Goal: Task Accomplishment & Management: Use online tool/utility

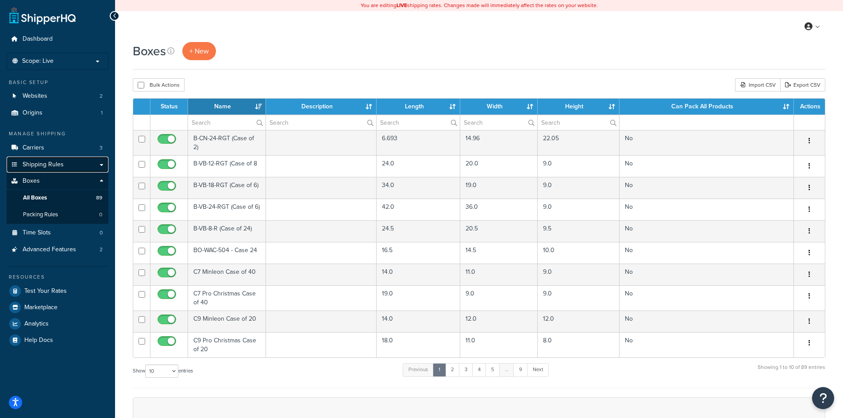
click at [44, 164] on span "Shipping Rules" at bounding box center [43, 165] width 41 height 8
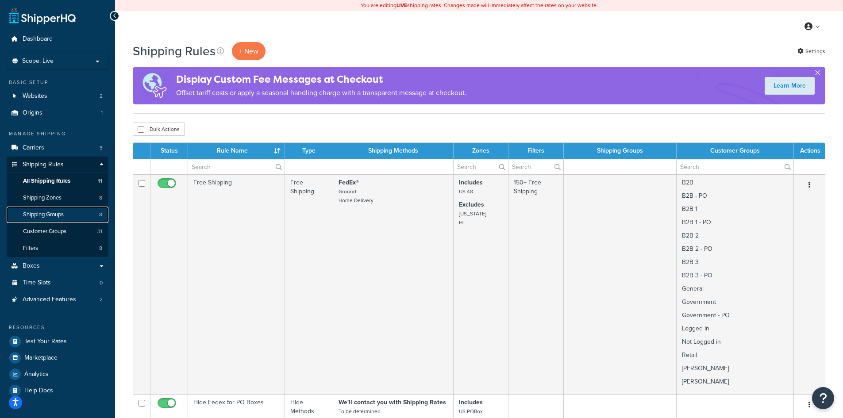
click at [50, 216] on span "Shipping Groups" at bounding box center [43, 215] width 41 height 8
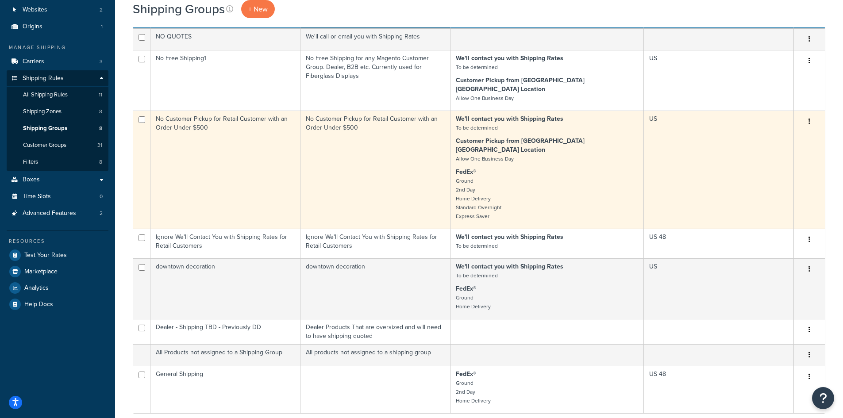
scroll to position [118, 0]
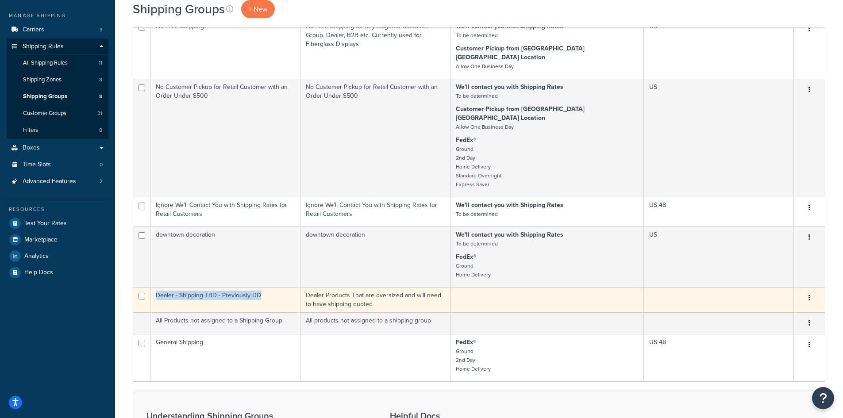
drag, startPoint x: 266, startPoint y: 278, endPoint x: 155, endPoint y: 278, distance: 110.6
click at [155, 287] on td "Dealer - Shipping TBD - Previously DD" at bounding box center [225, 299] width 150 height 25
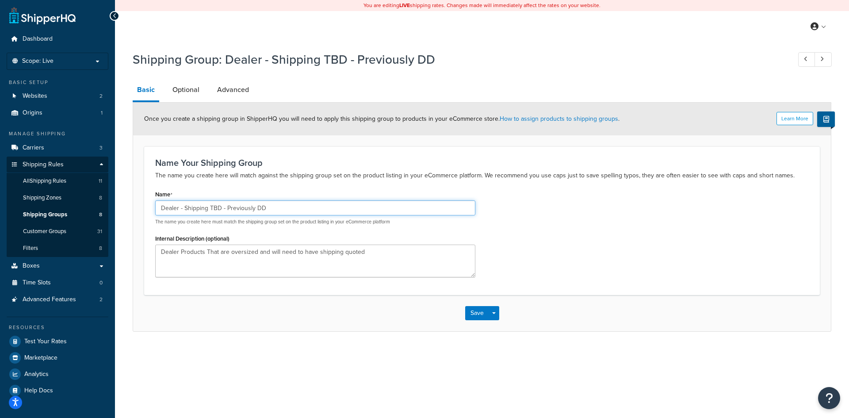
drag, startPoint x: 277, startPoint y: 210, endPoint x: 144, endPoint y: 201, distance: 133.0
click at [145, 200] on div "Name Your Shipping Group The name you create here will match against the shippi…" at bounding box center [482, 220] width 676 height 148
paste input "text"
drag, startPoint x: 276, startPoint y: 208, endPoint x: 144, endPoint y: 193, distance: 132.6
click at [144, 193] on form "Learn More Once you create a shipping group in ShipperHQ you will need to apply…" at bounding box center [482, 217] width 698 height 228
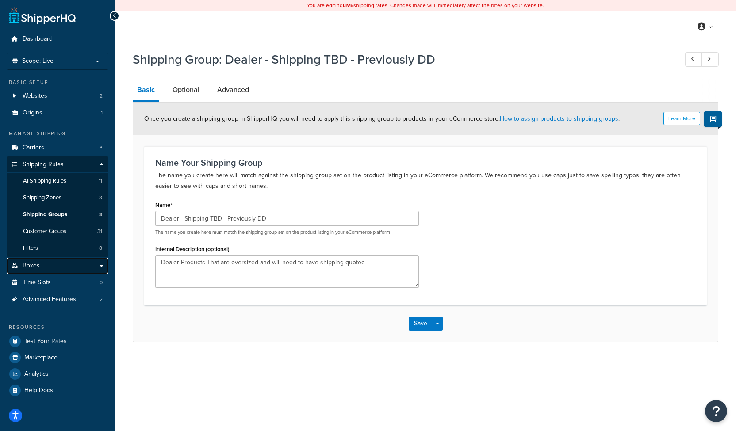
click at [50, 263] on link "Boxes" at bounding box center [58, 266] width 102 height 16
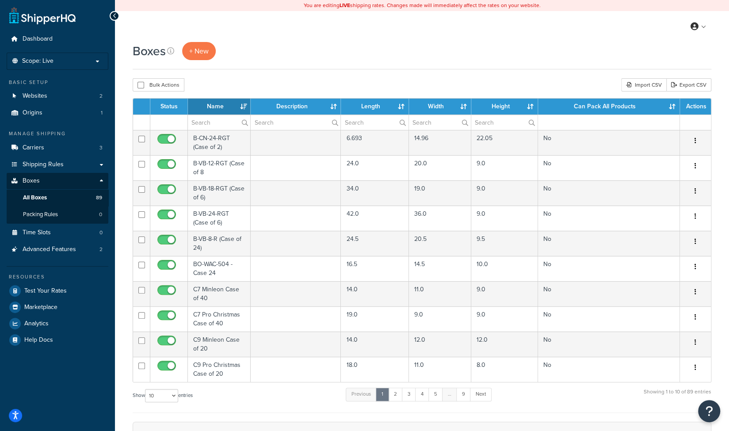
click at [244, 106] on th "Name" at bounding box center [219, 107] width 63 height 16
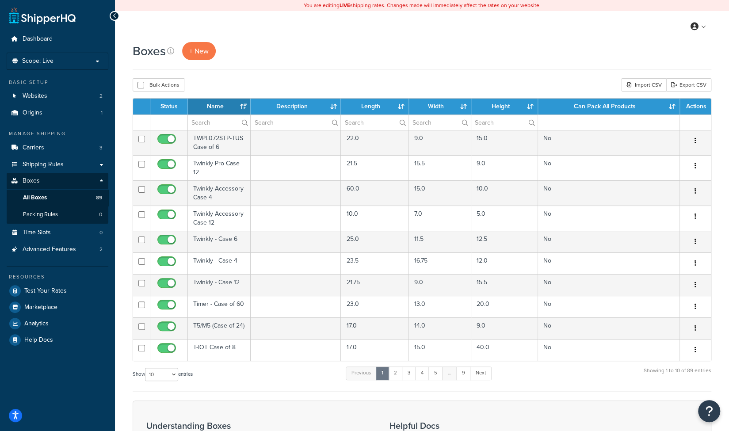
click at [241, 105] on th "Name" at bounding box center [219, 107] width 63 height 16
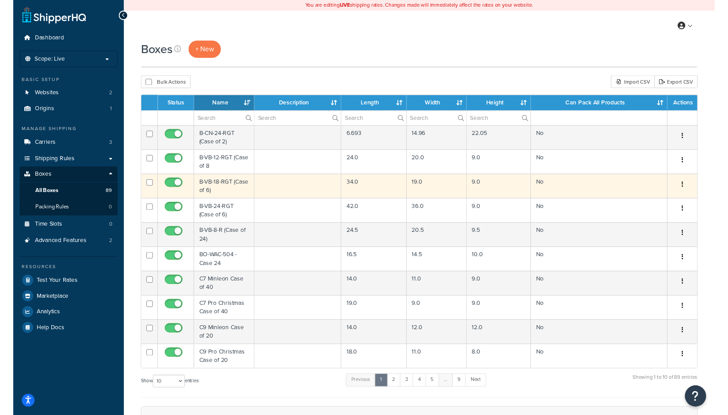
scroll to position [118, 0]
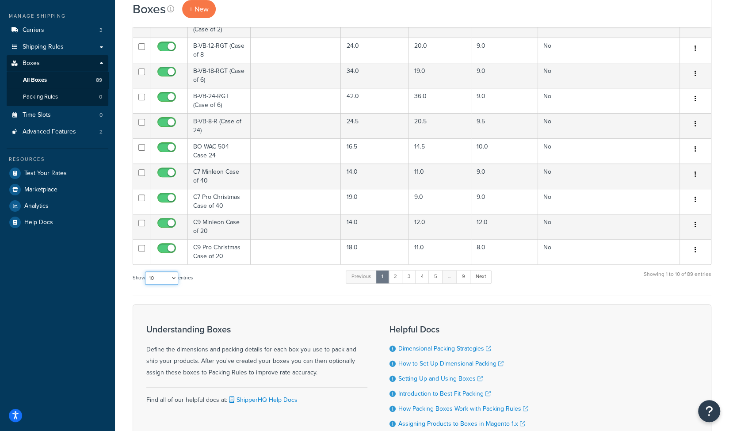
click at [176, 277] on select "10 15 25 50 100 1000" at bounding box center [161, 278] width 33 height 13
select select "100"
click at [146, 272] on select "10 15 25 50 100 1000" at bounding box center [161, 278] width 33 height 13
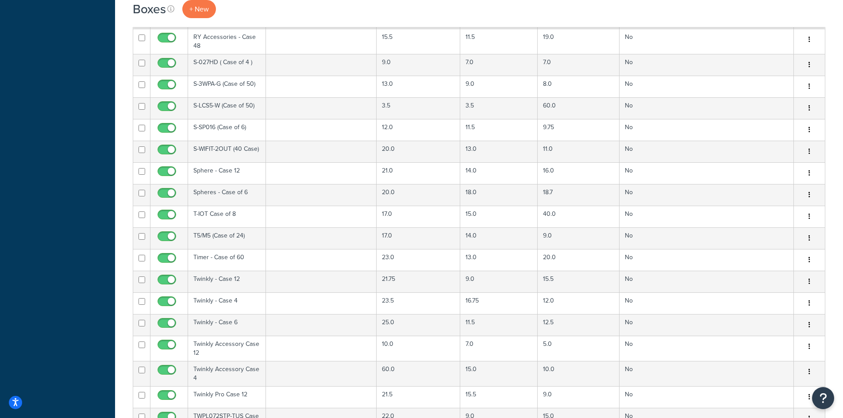
scroll to position [1652, 0]
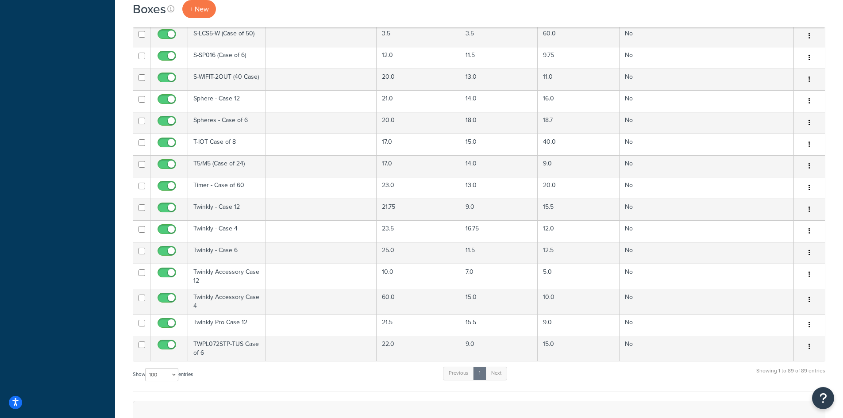
scroll to position [1769, 0]
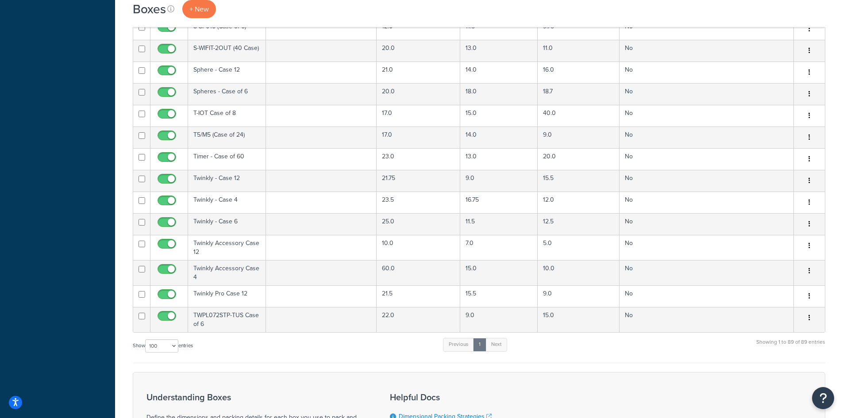
click at [309, 337] on div "Show 10 15 25 50 100 1000 entries Previous 1 Next Showing 1 to 89 of 89 entries" at bounding box center [479, 350] width 692 height 26
click at [200, 11] on span "+ New" at bounding box center [198, 9] width 19 height 10
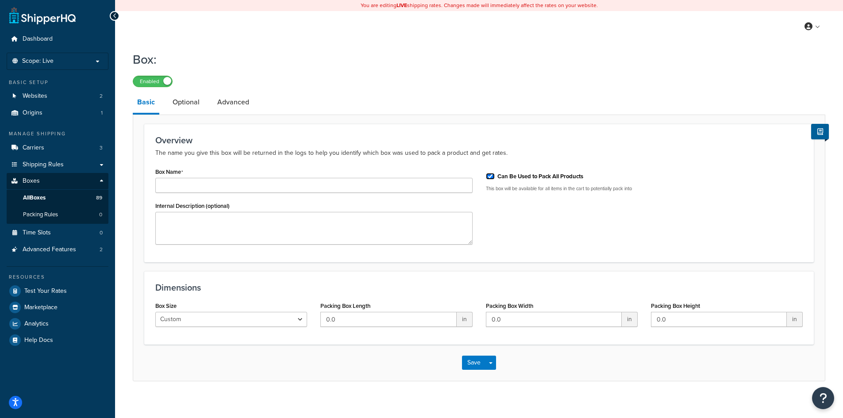
click at [491, 175] on input "Can Be Used to Pack All Products" at bounding box center [490, 176] width 9 height 7
checkbox input "false"
click at [309, 183] on input "Box Name" at bounding box center [313, 185] width 317 height 15
type input "P-WAC-506"
drag, startPoint x: 341, startPoint y: 319, endPoint x: 316, endPoint y: 317, distance: 25.3
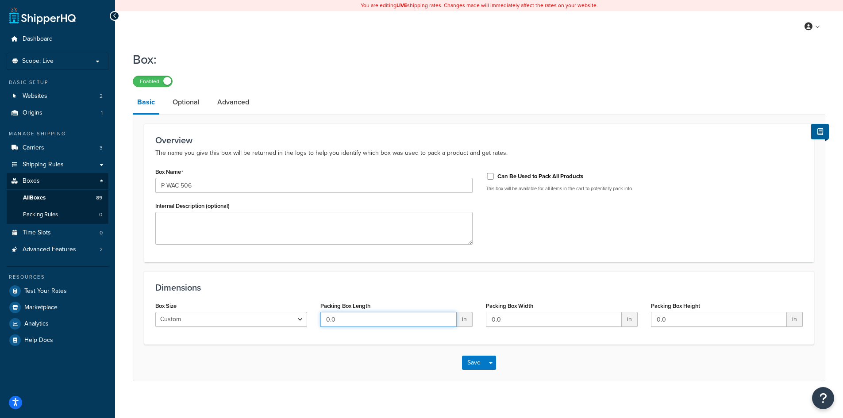
click at [316, 317] on div "Packing Box Length 0.0 in" at bounding box center [396, 316] width 165 height 34
type input "15"
type input "9"
type input "13"
click at [195, 104] on link "Optional" at bounding box center [186, 102] width 36 height 21
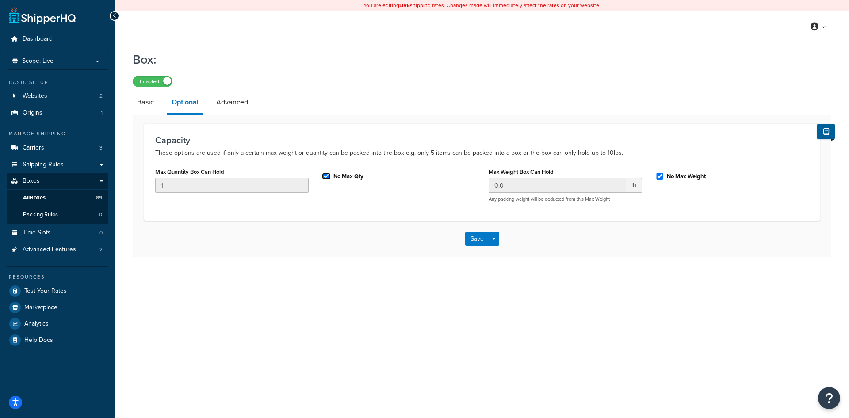
click at [327, 176] on input "No Max Qty" at bounding box center [326, 176] width 9 height 7
checkbox input "false"
drag, startPoint x: 179, startPoint y: 184, endPoint x: 153, endPoint y: 180, distance: 26.5
click at [152, 180] on div "Max Quantity Box Can Hold 2" at bounding box center [232, 182] width 167 height 34
drag, startPoint x: 165, startPoint y: 186, endPoint x: 153, endPoint y: 184, distance: 11.3
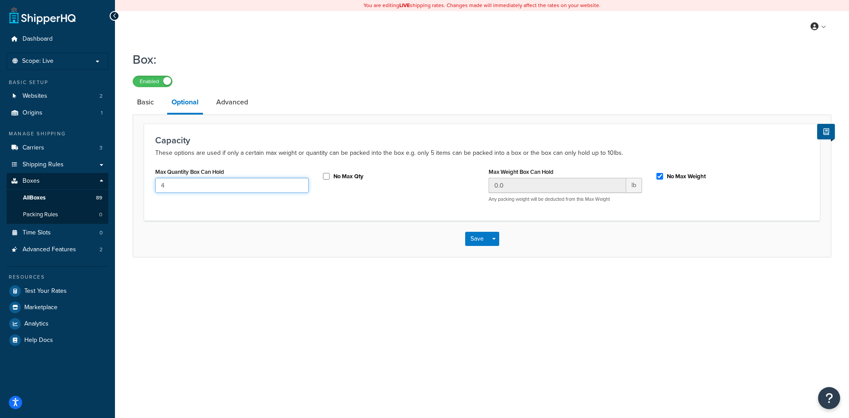
click at [153, 184] on div "Max Quantity Box Can Hold 4" at bounding box center [232, 182] width 167 height 34
type input "24"
click at [658, 176] on input "No Max Weight" at bounding box center [659, 176] width 9 height 7
checkbox input "false"
drag, startPoint x: 509, startPoint y: 188, endPoint x: 486, endPoint y: 187, distance: 23.4
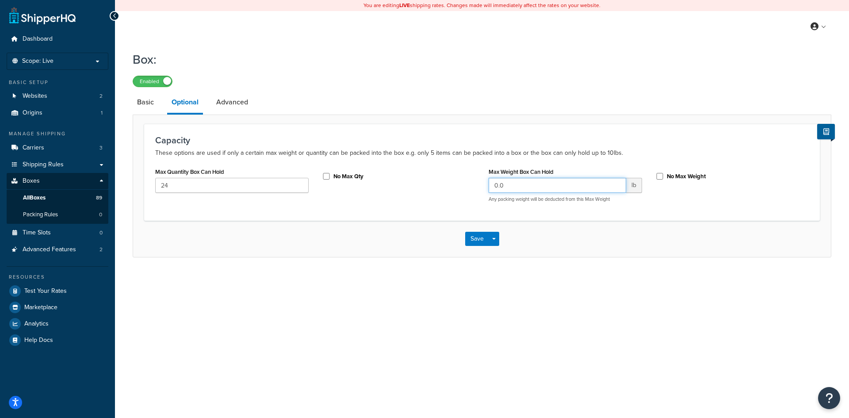
click at [486, 187] on div "Max Weight Box Can Hold 0.0 lb Any packing weight will be deducted from this Ma…" at bounding box center [565, 187] width 167 height 44
type input "18"
click at [234, 100] on link "Advanced" at bounding box center [232, 102] width 41 height 21
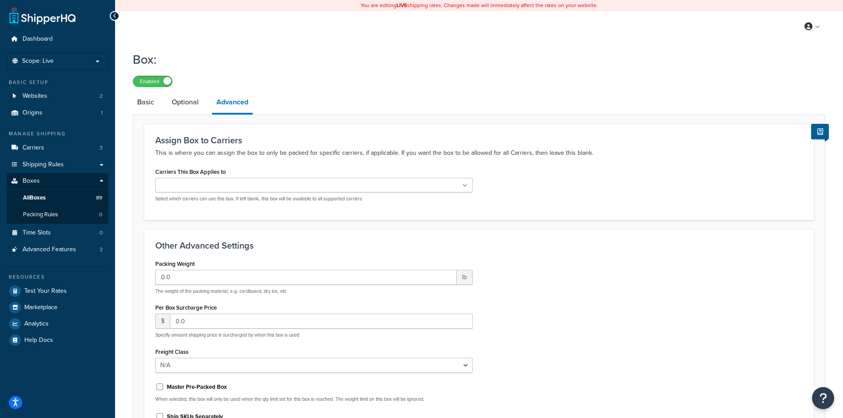
click at [462, 187] on ul at bounding box center [313, 185] width 317 height 15
click at [165, 388] on div "Master Pre-Packed Box" at bounding box center [313, 388] width 317 height 13
click at [158, 388] on input "Master Pre-Packed Box" at bounding box center [159, 389] width 9 height 7
checkbox input "true"
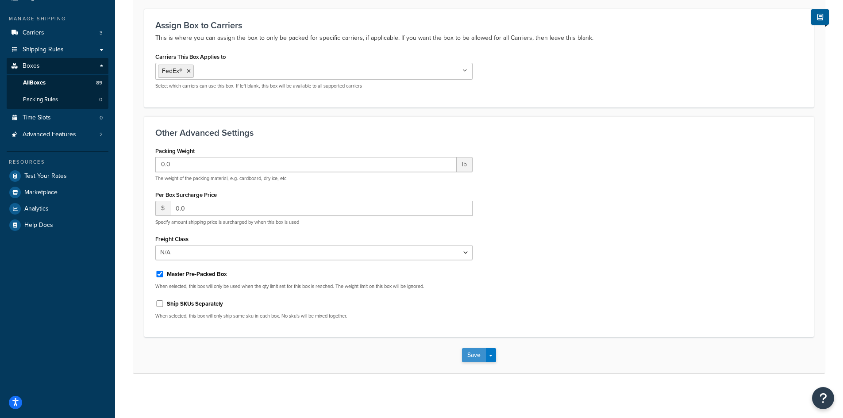
click at [474, 351] on button "Save" at bounding box center [474, 355] width 24 height 14
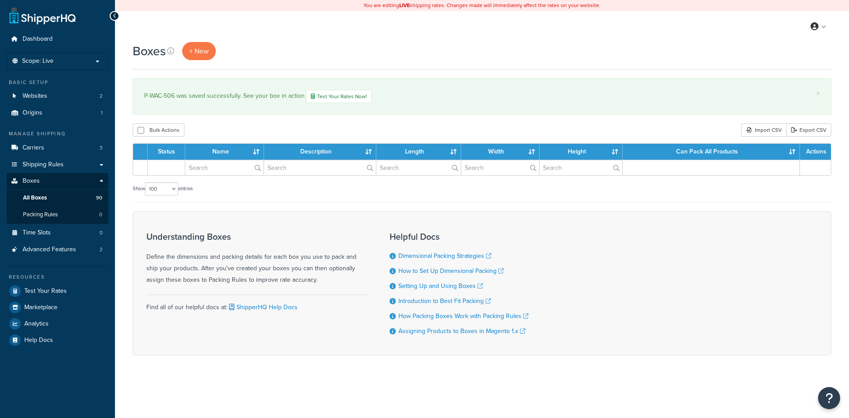
select select "100"
